Goal: Information Seeking & Learning: Learn about a topic

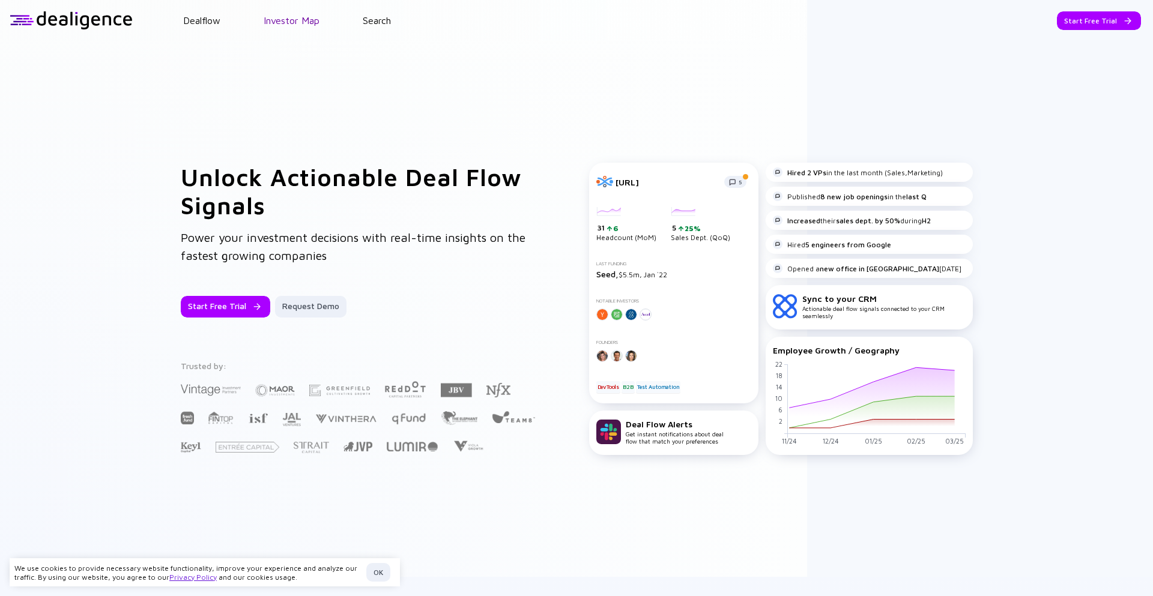
click at [303, 19] on link "Investor Map" at bounding box center [292, 20] width 56 height 11
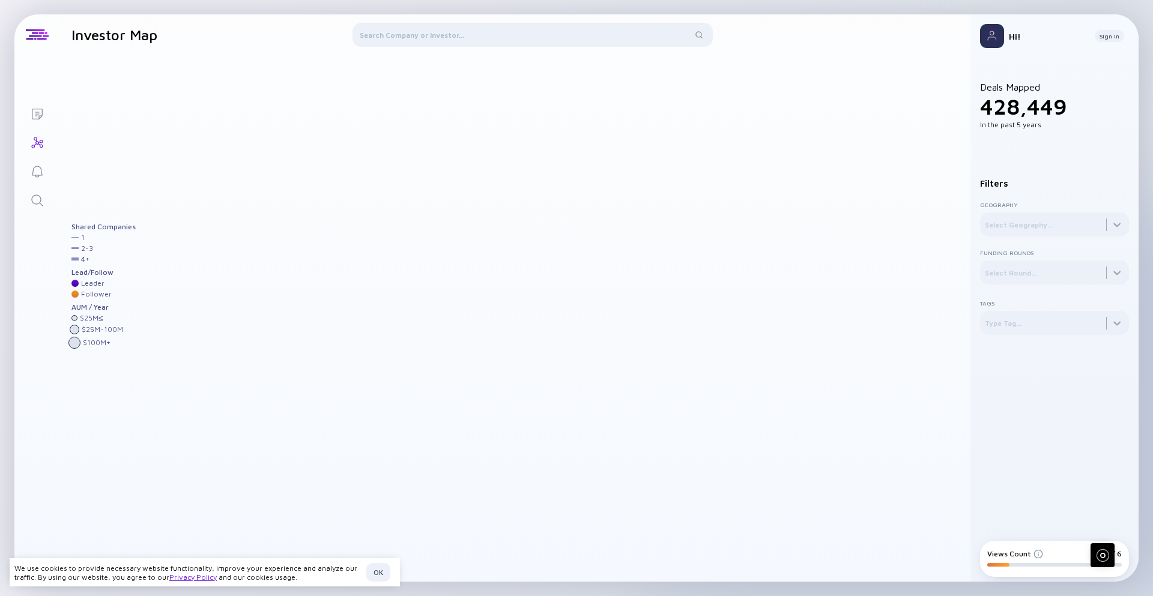
click at [488, 38] on div at bounding box center [533, 37] width 360 height 29
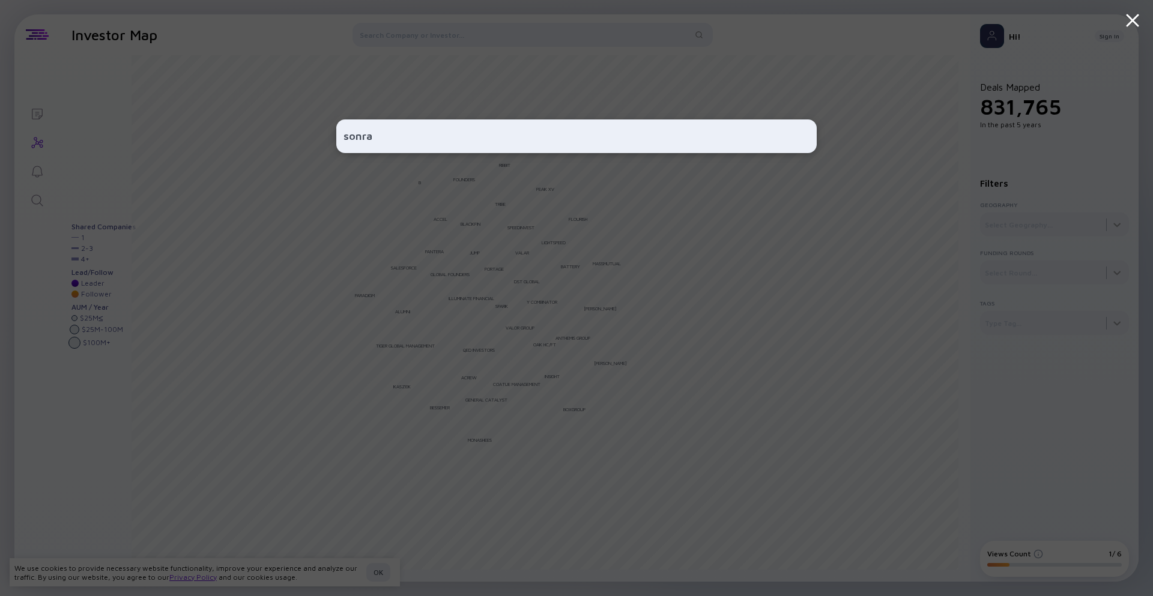
type input "sonrai"
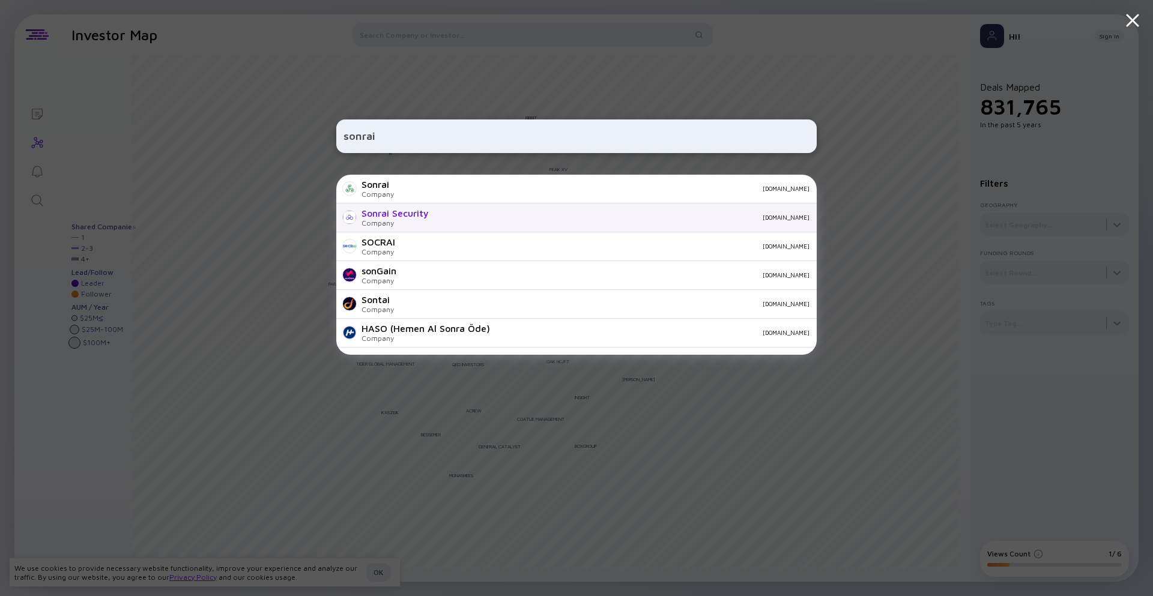
click at [405, 215] on div "Sonrai Security" at bounding box center [395, 213] width 67 height 11
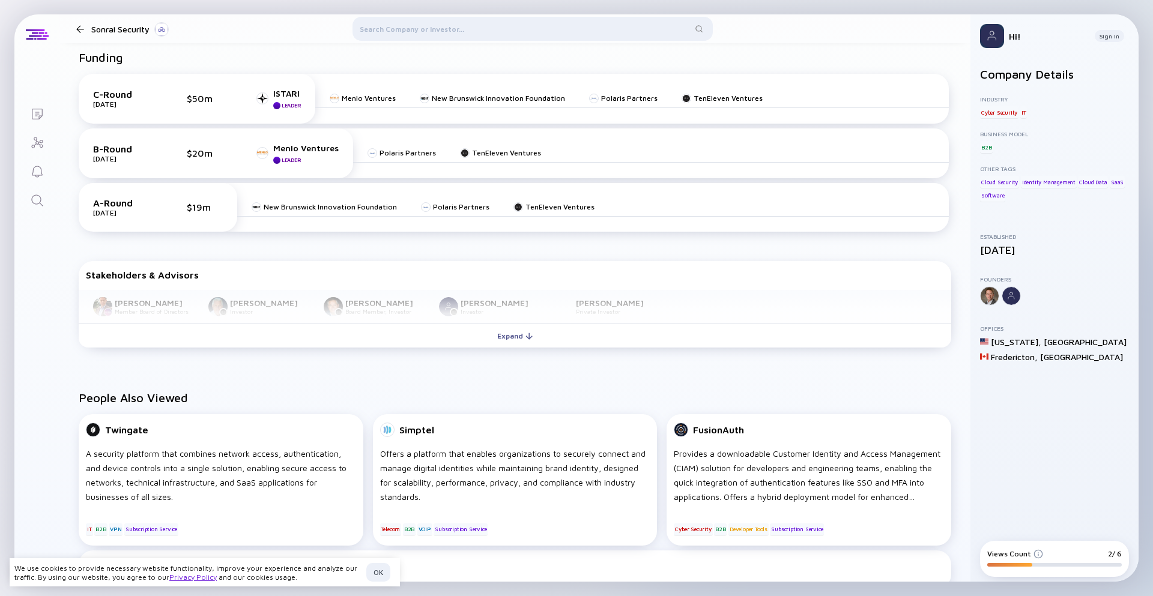
scroll to position [508, 0]
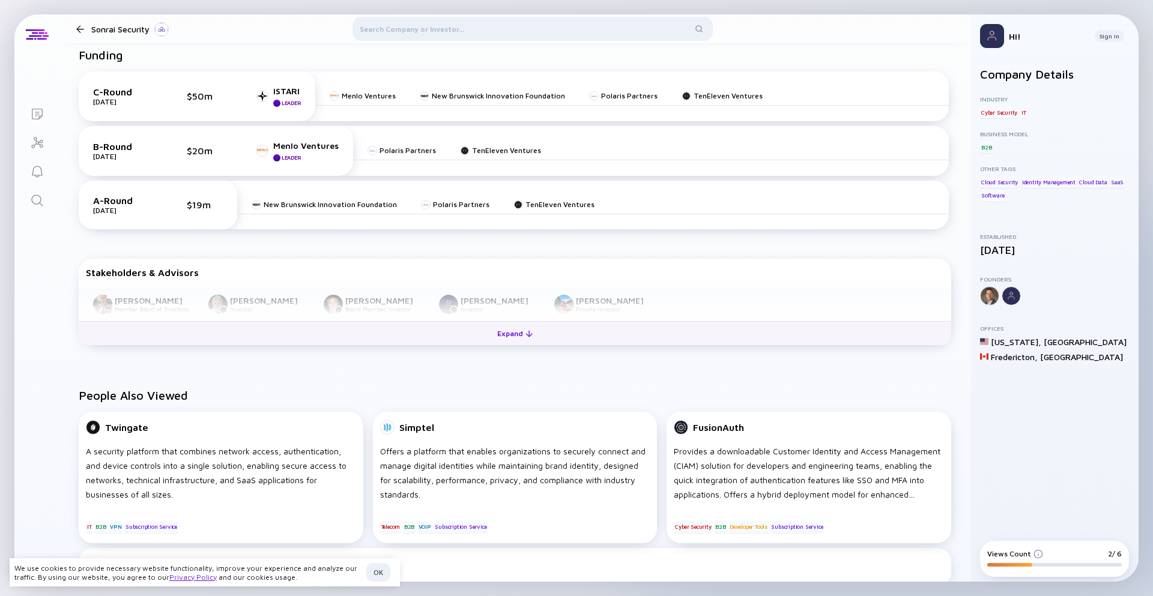
click at [513, 330] on div "Expand" at bounding box center [515, 333] width 50 height 19
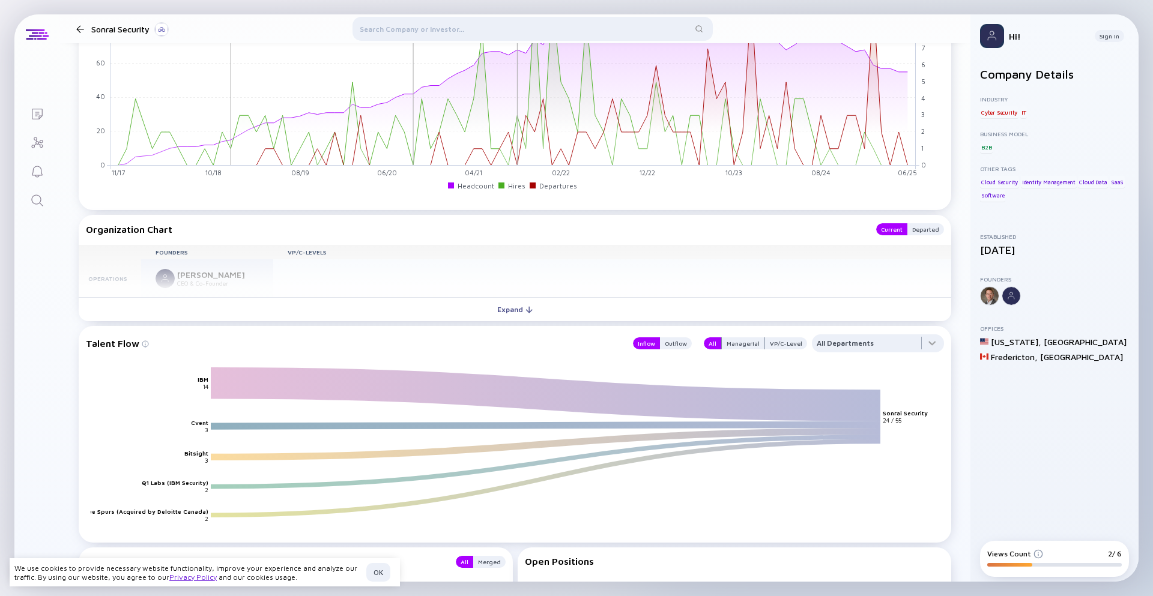
scroll to position [1243, 0]
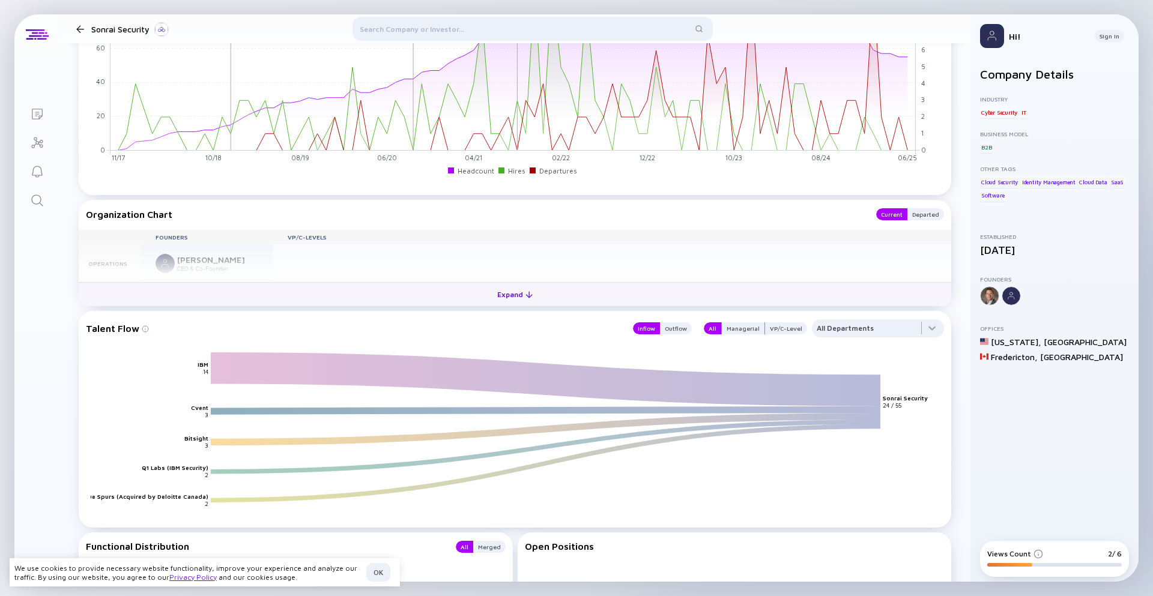
click at [512, 287] on div "Expand" at bounding box center [515, 294] width 50 height 19
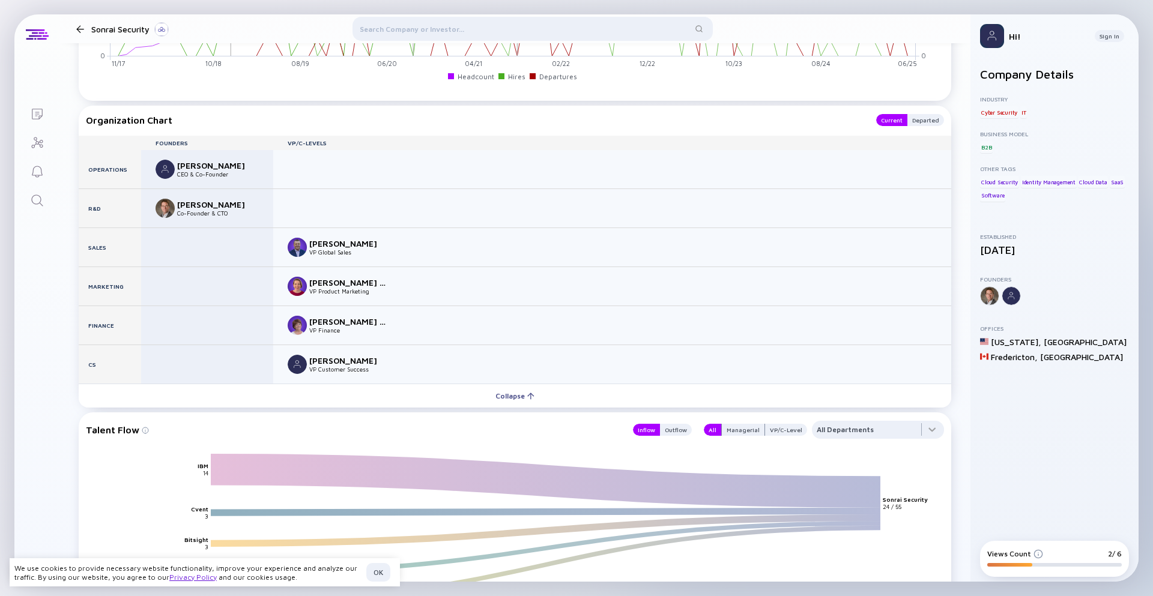
scroll to position [1342, 0]
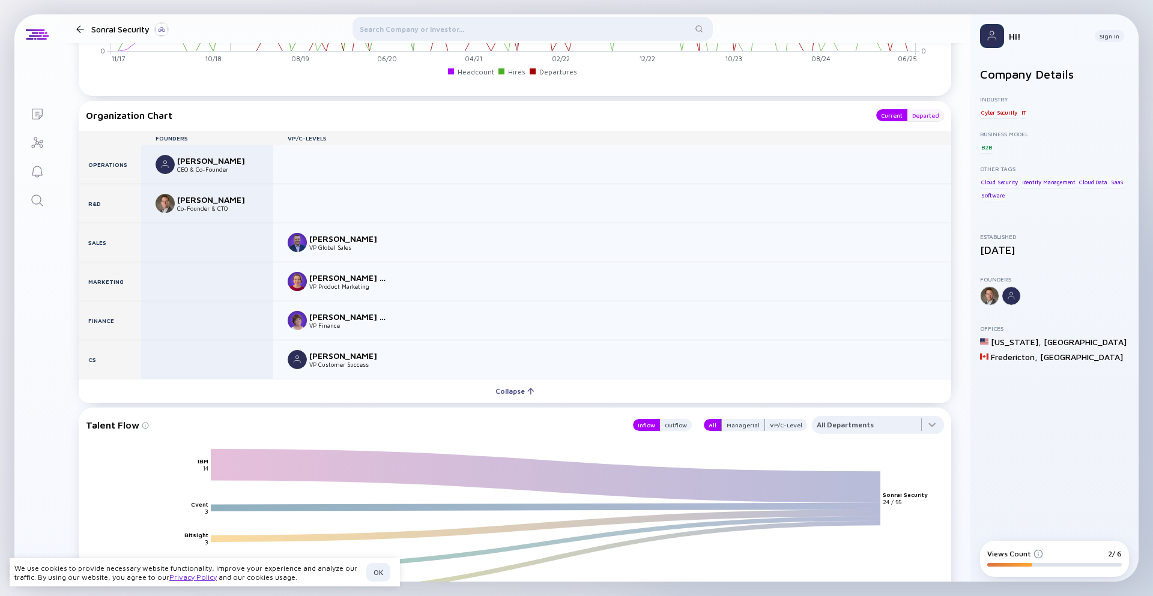
click at [934, 117] on div "Departed" at bounding box center [926, 115] width 37 height 12
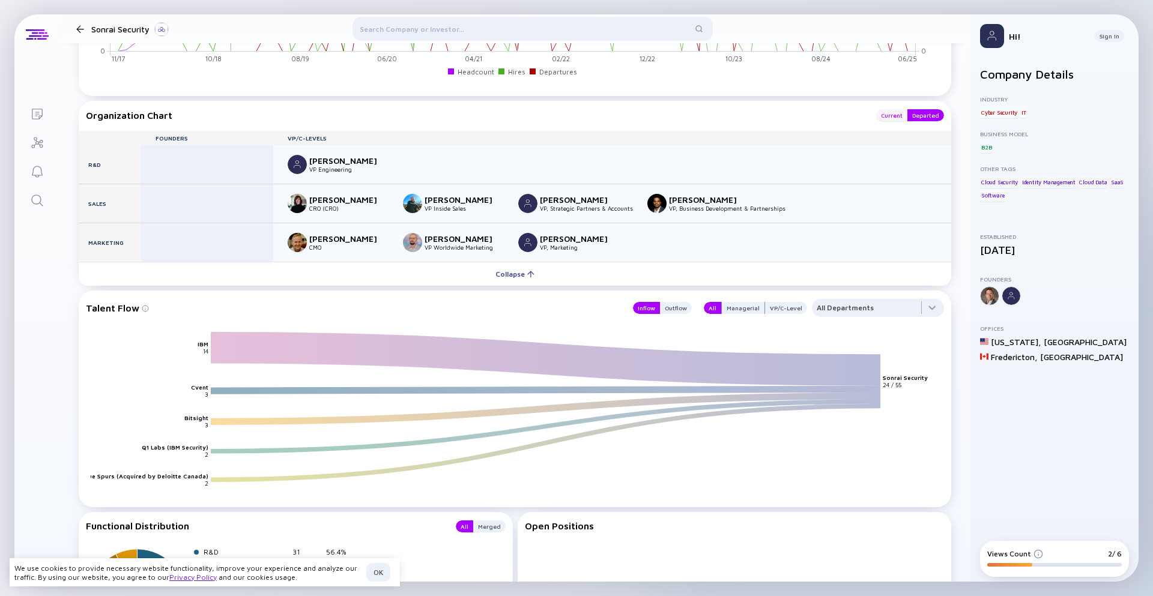
click at [897, 115] on div "Current" at bounding box center [891, 115] width 31 height 12
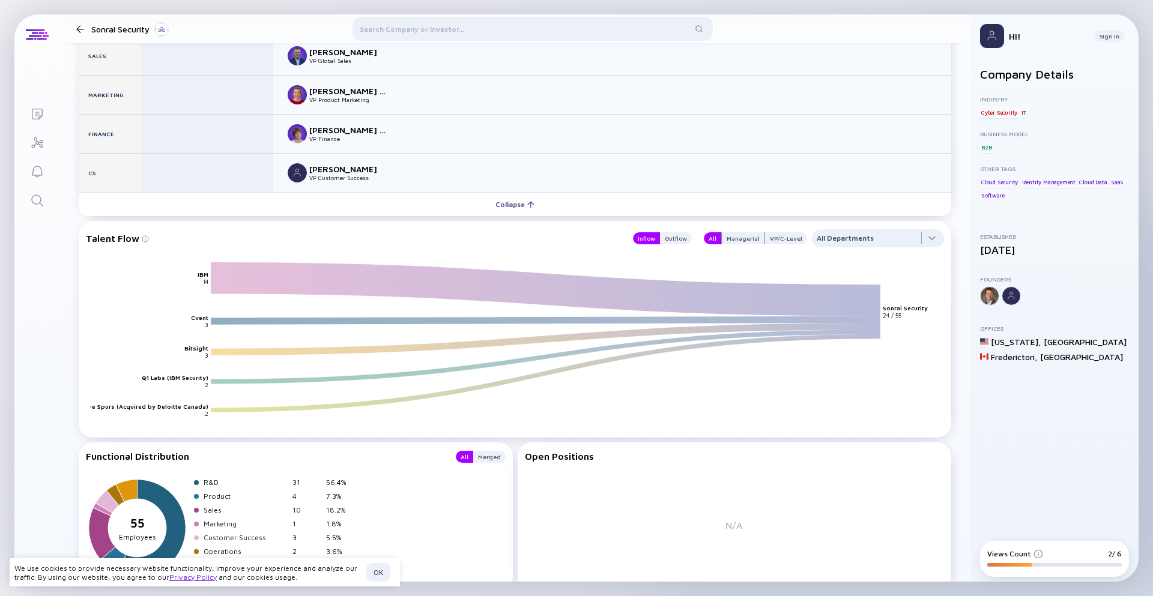
scroll to position [1534, 0]
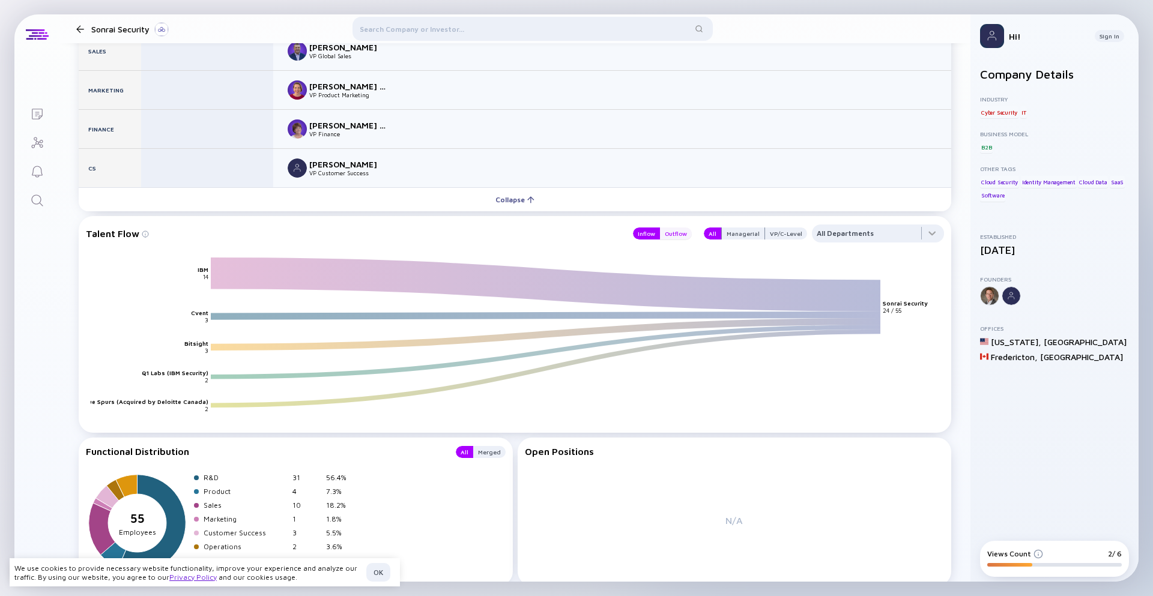
click at [675, 235] on div "Outflow" at bounding box center [676, 234] width 32 height 12
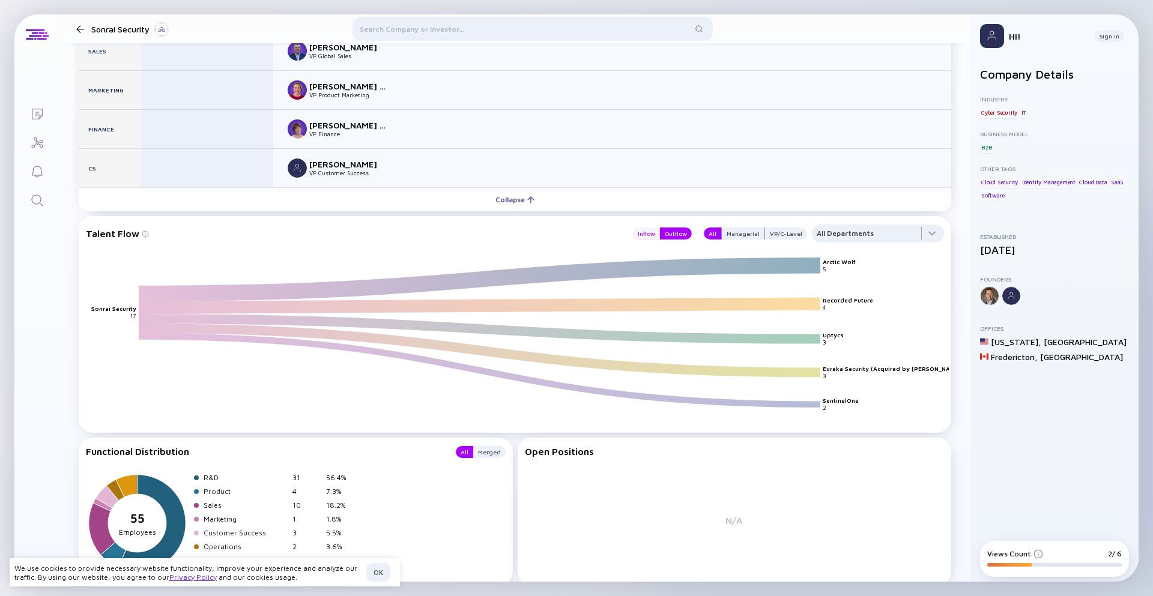
click at [652, 232] on div "Inflow" at bounding box center [646, 234] width 27 height 12
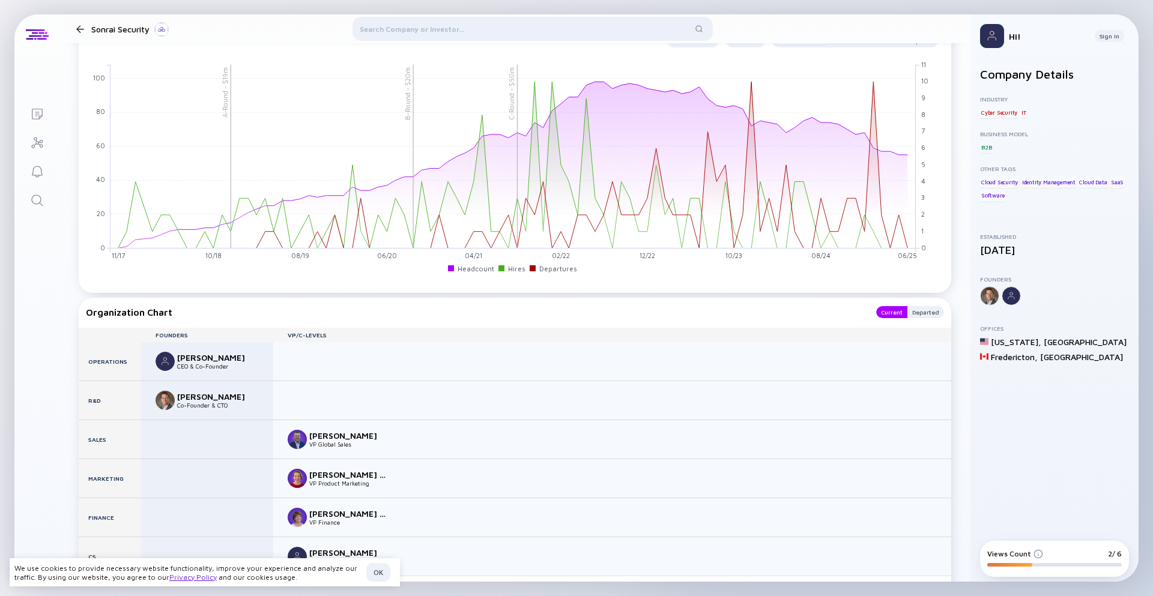
scroll to position [1140, 0]
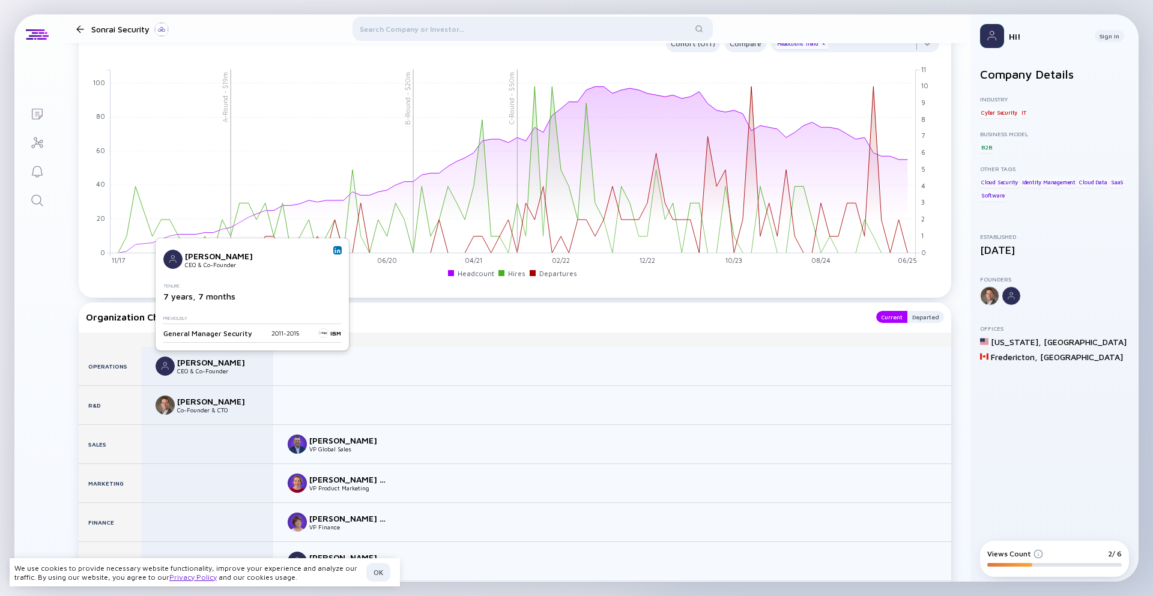
drag, startPoint x: 269, startPoint y: 256, endPoint x: 185, endPoint y: 256, distance: 83.5
click at [185, 256] on div "Brendan Hannigan CEO & Co-Founder" at bounding box center [249, 259] width 173 height 19
copy div "Brendan Hannigan"
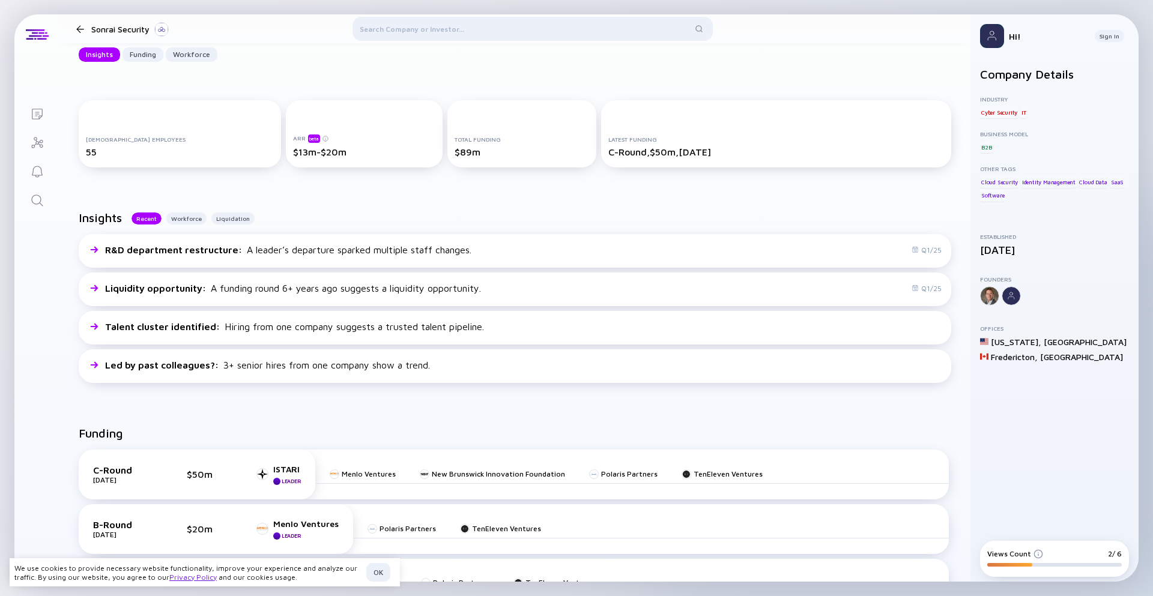
scroll to position [0, 0]
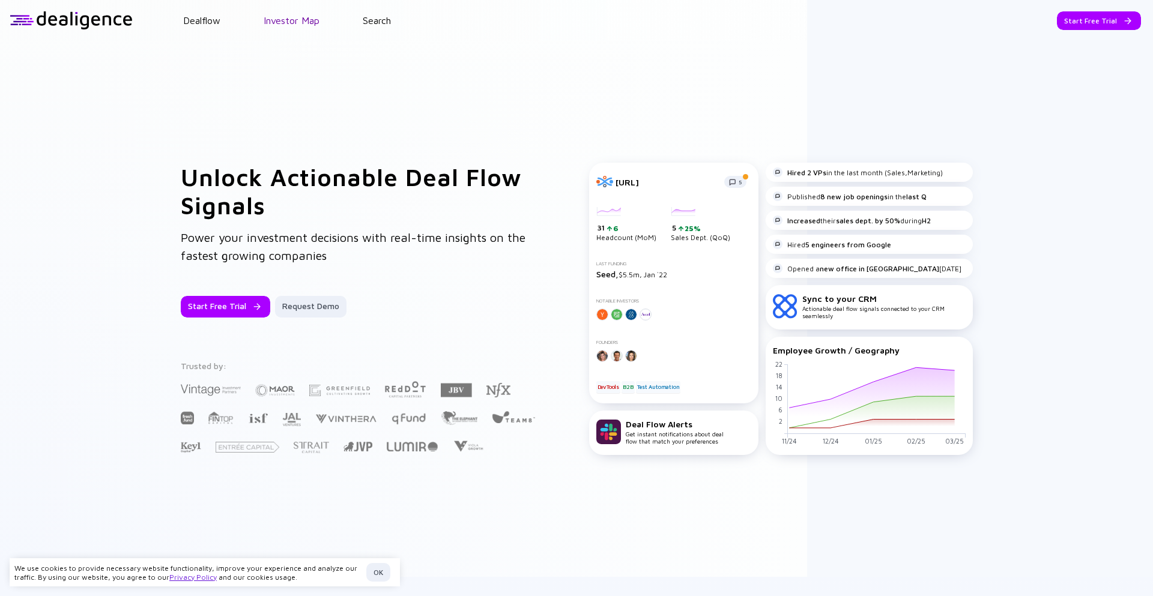
click at [299, 18] on link "Investor Map" at bounding box center [292, 20] width 56 height 11
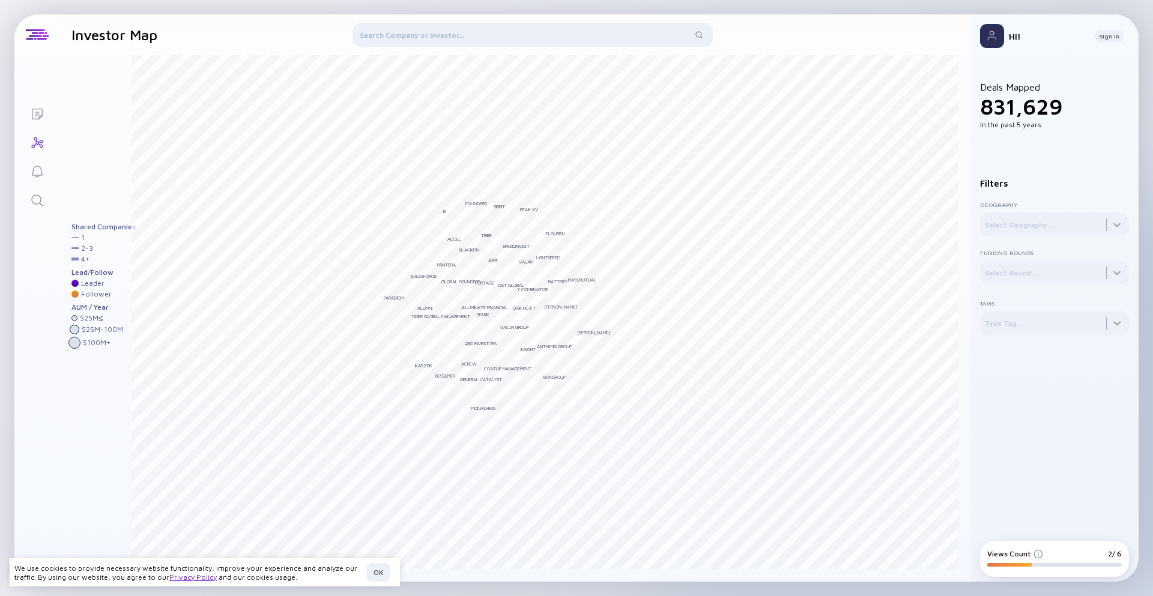
click at [470, 32] on div at bounding box center [533, 37] width 360 height 29
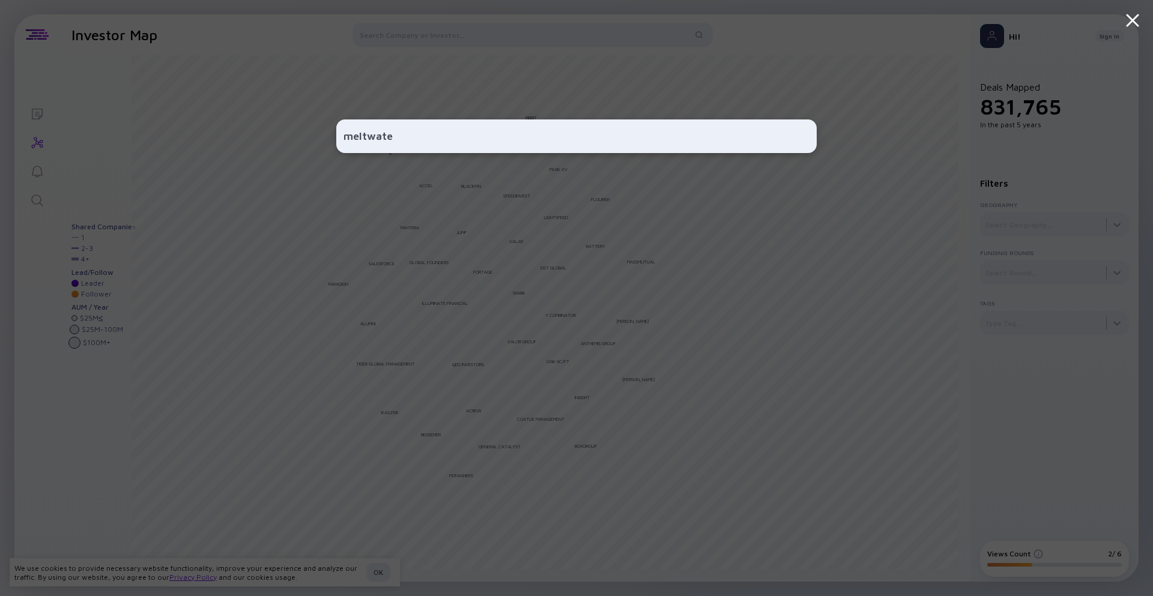
type input "meltwater"
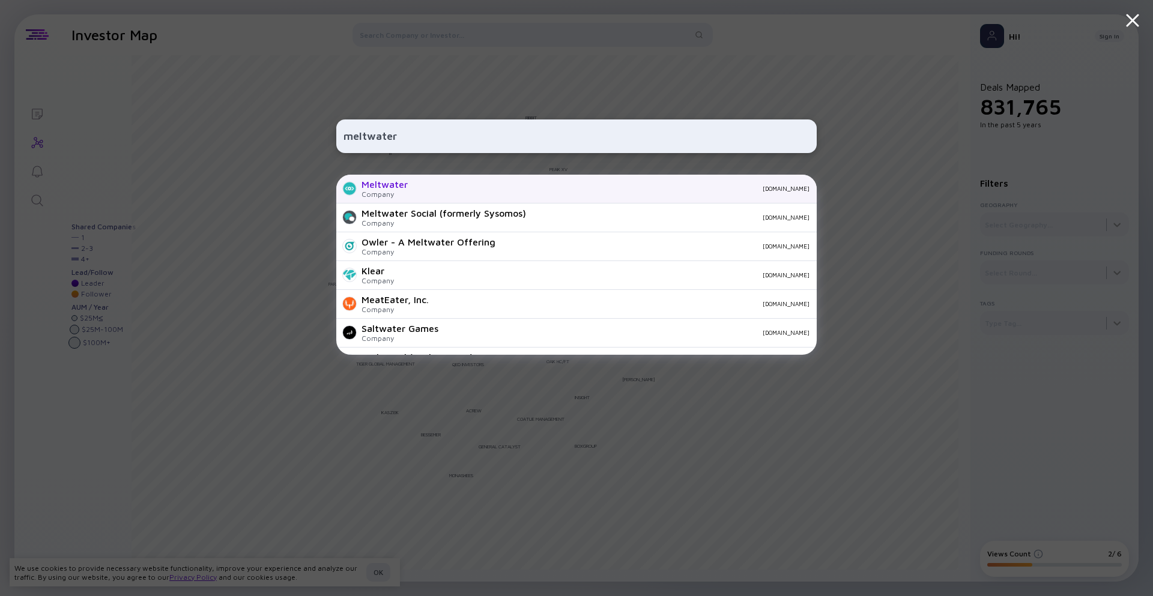
click at [381, 186] on div "Meltwater" at bounding box center [385, 184] width 46 height 11
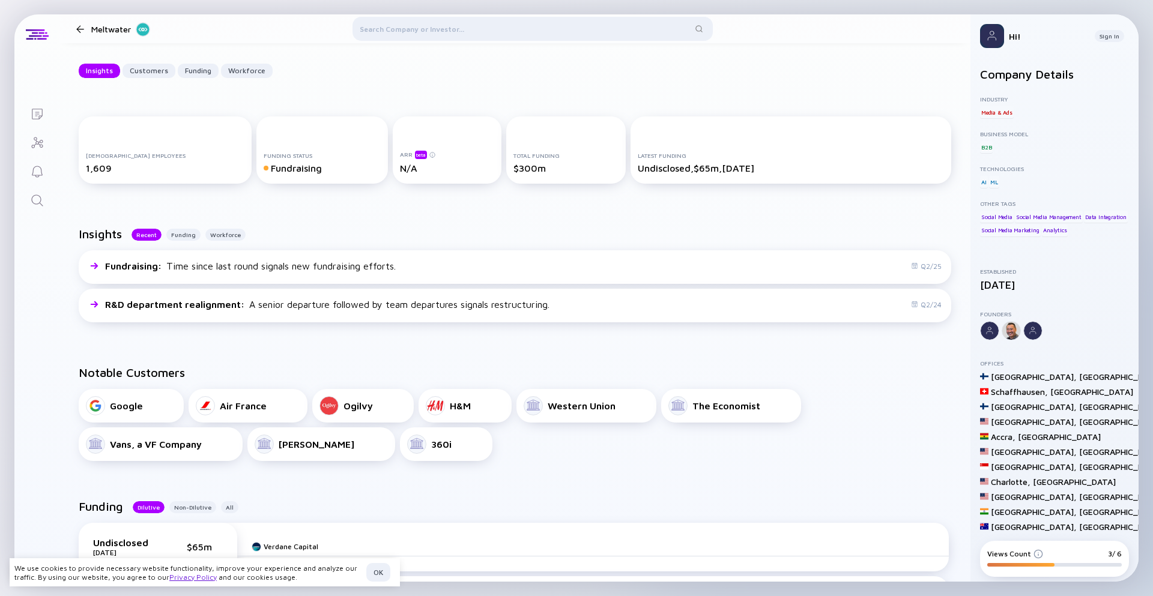
scroll to position [117, 0]
